Goal: Check status: Check status

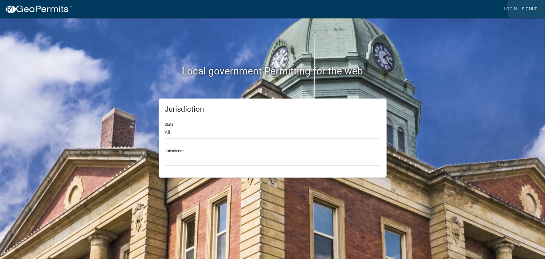
click at [533, 7] on link "Signup" at bounding box center [529, 9] width 21 height 12
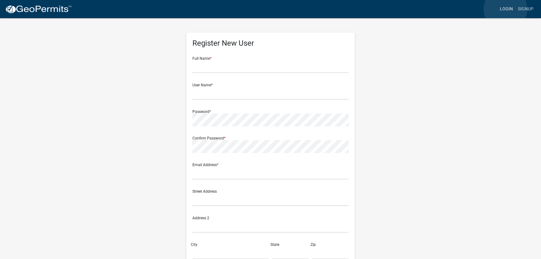
click at [505, 9] on link "Login" at bounding box center [506, 9] width 18 height 12
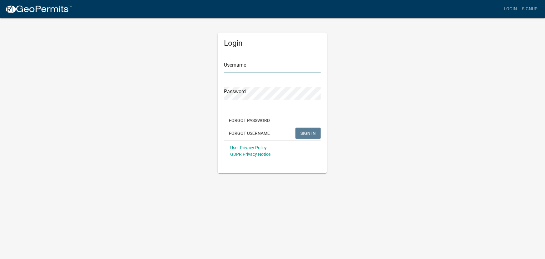
type input "[PERSON_NAME].[PERSON_NAME]"
click at [316, 129] on button "SIGN IN" at bounding box center [307, 132] width 25 height 11
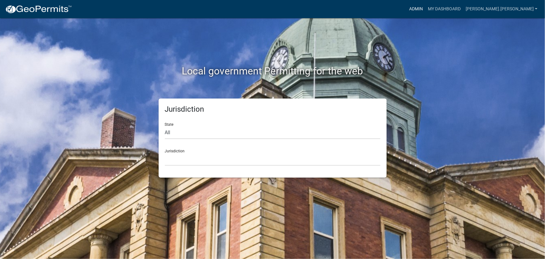
click at [425, 9] on link "Admin" at bounding box center [416, 9] width 19 height 12
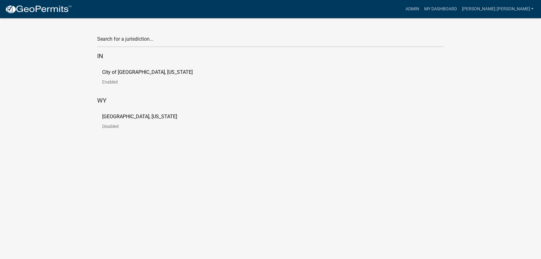
click at [131, 77] on link "City of [GEOGRAPHIC_DATA], [US_STATE] Enabled" at bounding box center [152, 79] width 101 height 19
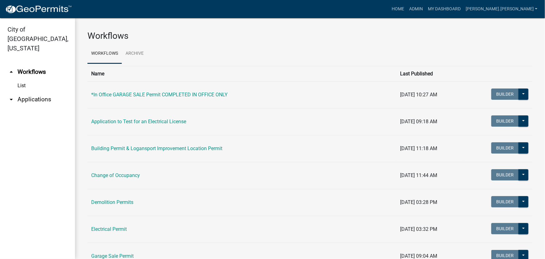
click at [22, 92] on link "arrow_drop_down Applications" at bounding box center [37, 99] width 75 height 15
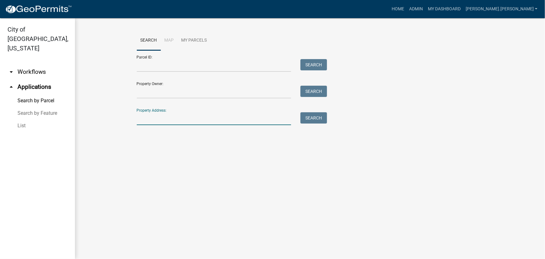
click at [177, 118] on input "Property Address:" at bounding box center [214, 118] width 155 height 13
type input "2625"
click at [315, 119] on button "Search" at bounding box center [313, 117] width 27 height 11
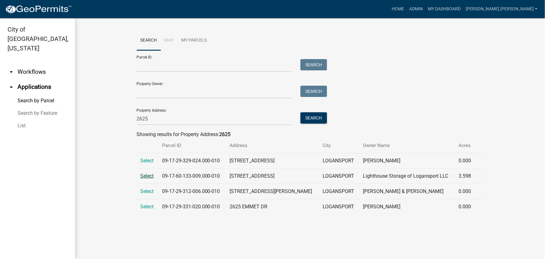
click at [145, 176] on span "Select" at bounding box center [147, 176] width 13 height 6
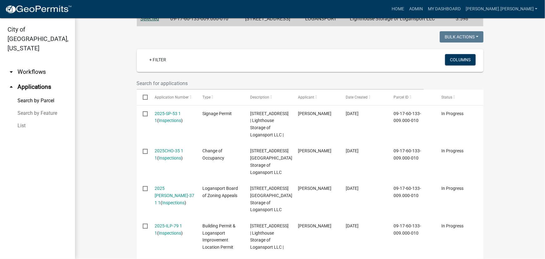
scroll to position [170, 0]
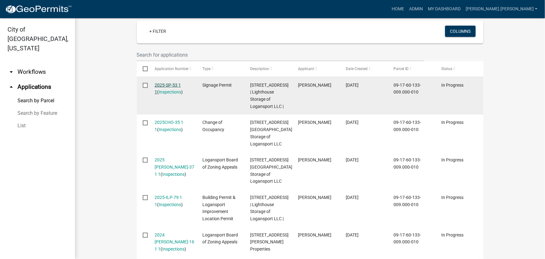
click at [167, 84] on link "2025-SP-53 1 1" at bounding box center [168, 88] width 26 height 12
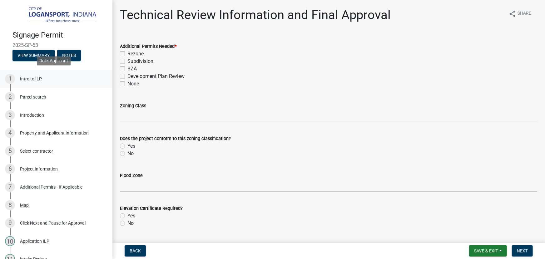
click at [34, 78] on div "Intro to ILP" at bounding box center [31, 79] width 22 height 4
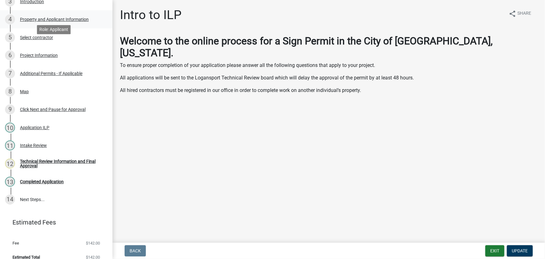
scroll to position [120, 0]
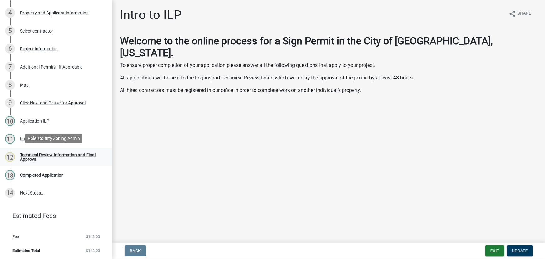
click at [44, 155] on div "Technical Review Information and Final Approval" at bounding box center [61, 156] width 82 height 9
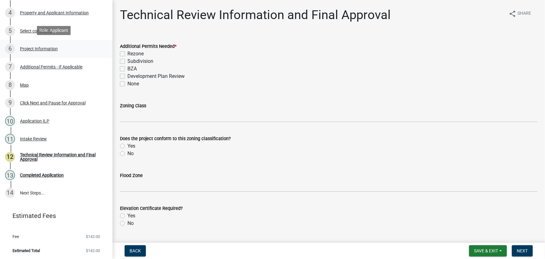
click at [45, 47] on div "Project Information" at bounding box center [39, 49] width 38 height 4
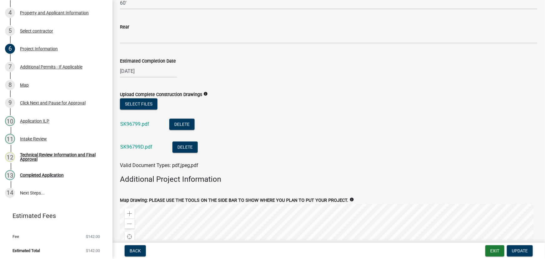
scroll to position [766, 0]
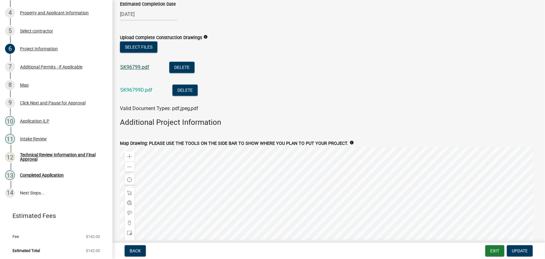
click at [127, 64] on link "SK96799.pdf" at bounding box center [134, 67] width 29 height 6
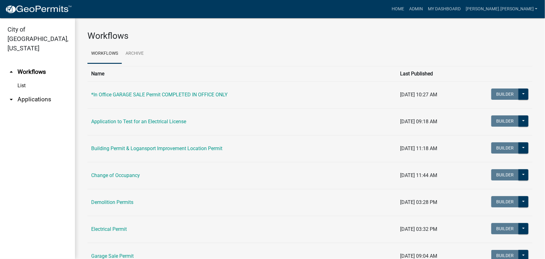
click at [26, 92] on link "arrow_drop_down Applications" at bounding box center [37, 99] width 75 height 15
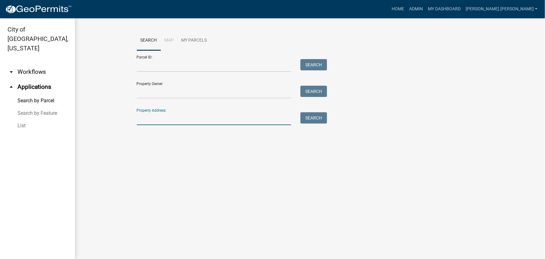
click at [169, 115] on input "Property Address:" at bounding box center [214, 118] width 155 height 13
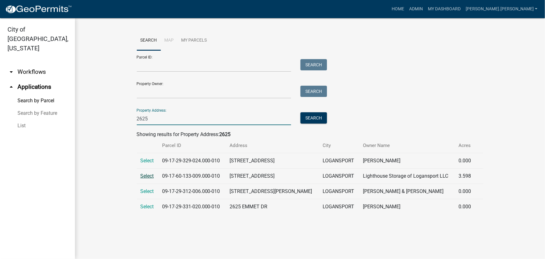
type input "2625"
click at [149, 176] on span "Select" at bounding box center [147, 176] width 13 height 6
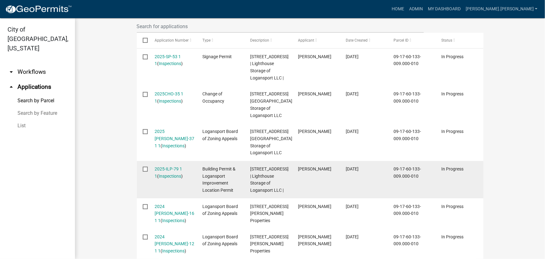
scroll to position [227, 0]
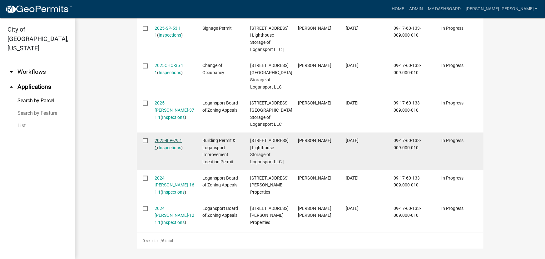
click at [164, 140] on link "2025-ILP-79 1 1" at bounding box center [168, 144] width 27 height 12
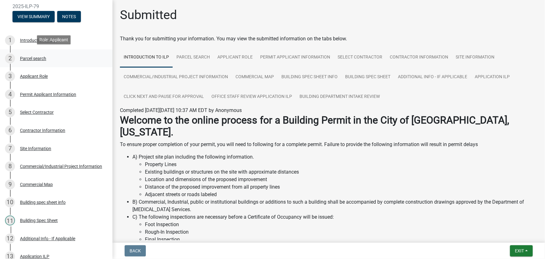
scroll to position [85, 0]
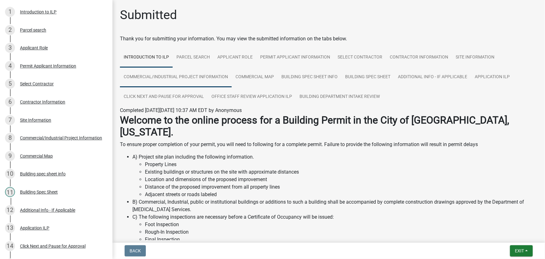
click at [202, 78] on link "Commercial/Industrial Project Information" at bounding box center [176, 77] width 112 height 20
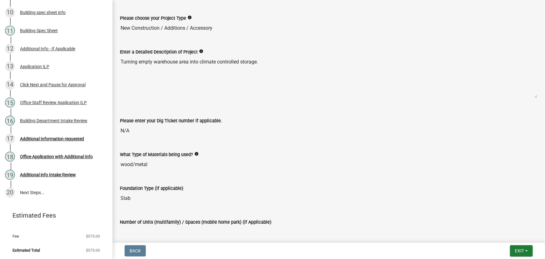
scroll to position [0, 0]
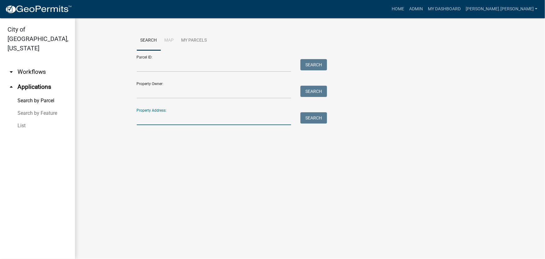
click at [203, 125] on input "Property Address:" at bounding box center [214, 118] width 155 height 13
type input "2625"
click at [317, 119] on button "Search" at bounding box center [313, 117] width 27 height 11
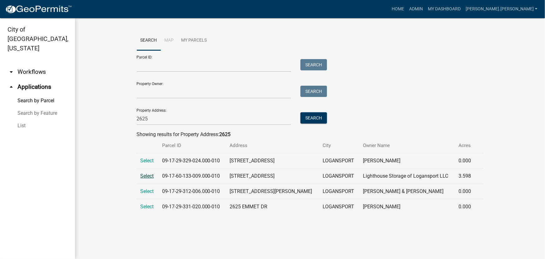
click at [146, 175] on span "Select" at bounding box center [147, 176] width 13 height 6
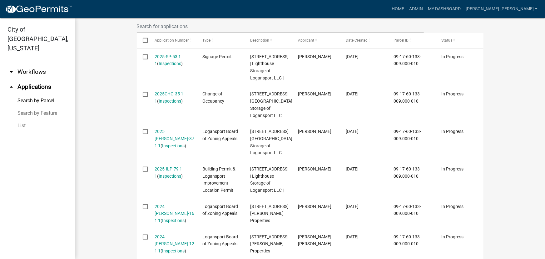
scroll to position [170, 0]
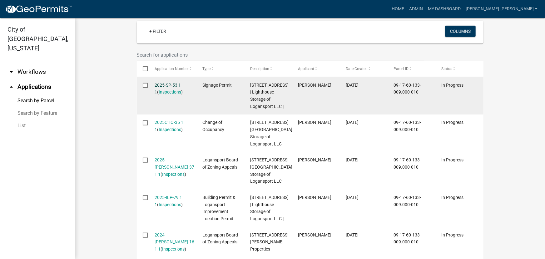
click at [162, 84] on link "2025-SP-53 1 1" at bounding box center [168, 88] width 26 height 12
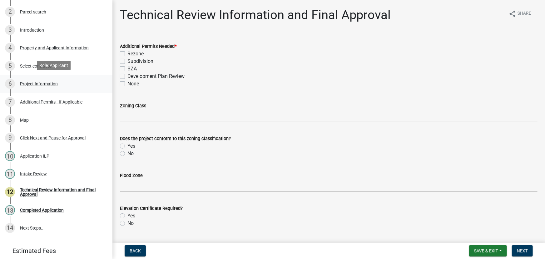
scroll to position [113, 0]
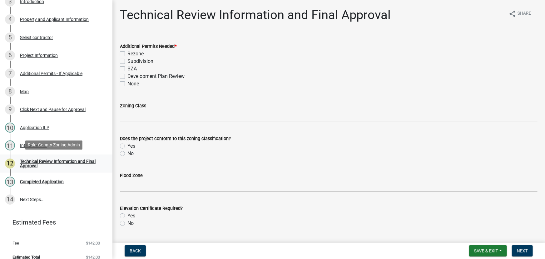
click at [31, 161] on div "Technical Review Information and Final Approval" at bounding box center [61, 163] width 82 height 9
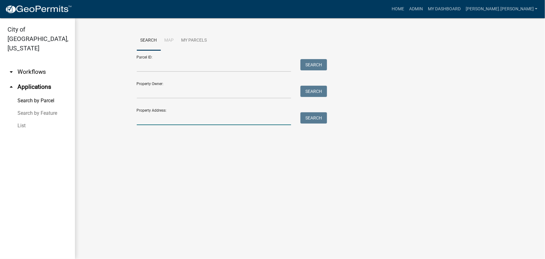
click at [167, 123] on input "Property Address:" at bounding box center [214, 118] width 155 height 13
type input "2625"
click at [315, 116] on button "Search" at bounding box center [313, 117] width 27 height 11
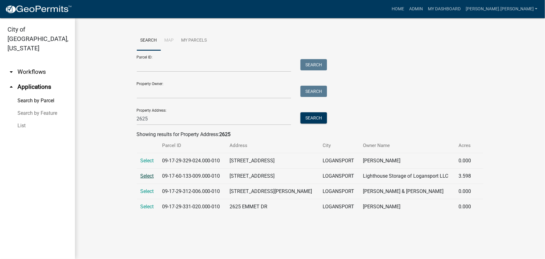
click at [147, 176] on span "Select" at bounding box center [147, 176] width 13 height 6
